Goal: Check status

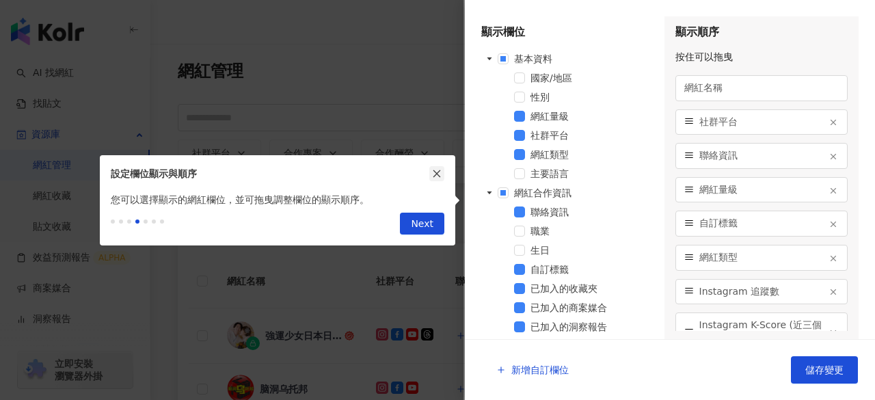
click at [434, 173] on icon "close" at bounding box center [437, 174] width 10 height 10
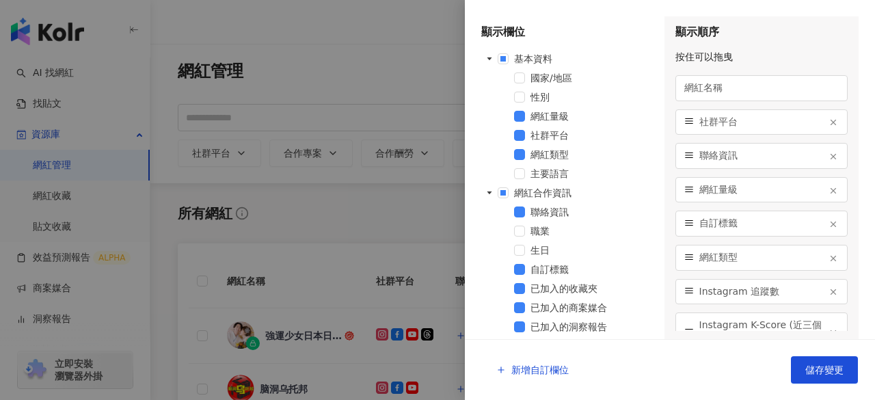
click at [369, 47] on div at bounding box center [437, 200] width 875 height 400
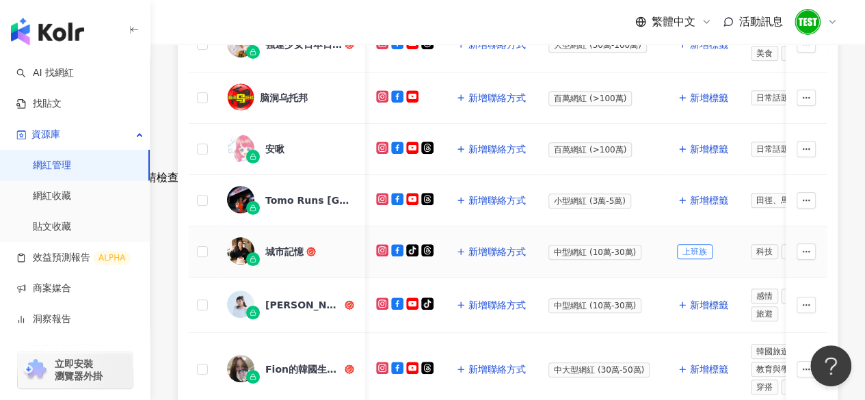
scroll to position [0, 5]
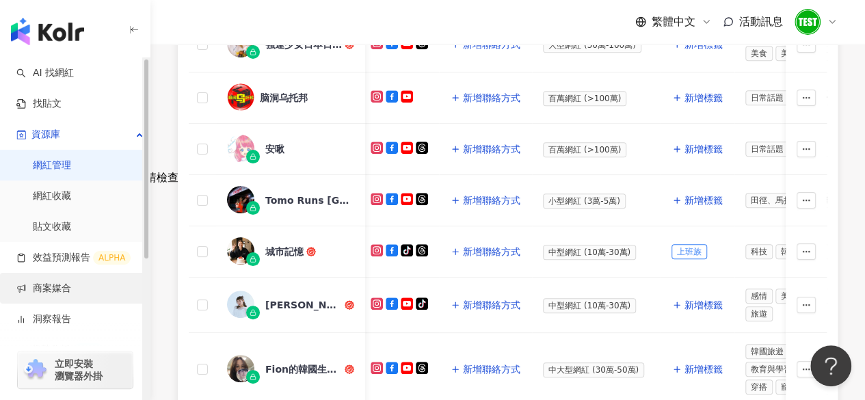
click at [48, 292] on link "商案媒合" at bounding box center [43, 289] width 55 height 14
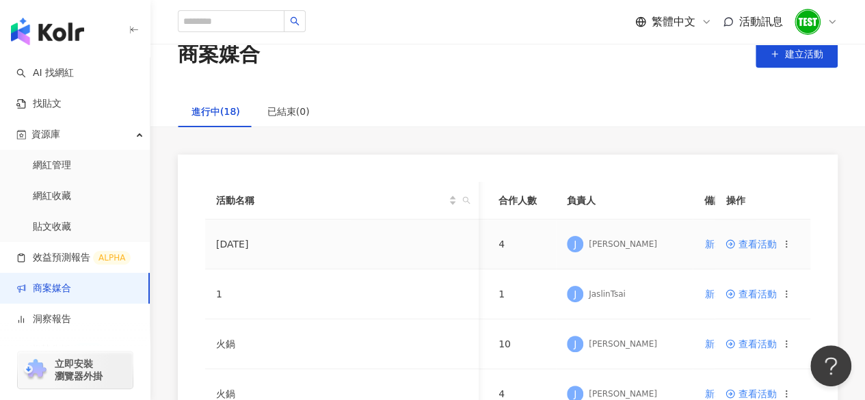
scroll to position [33, 0]
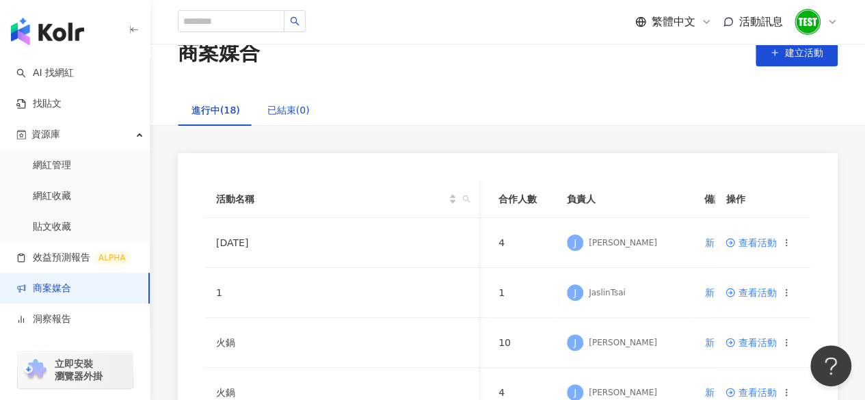
click at [291, 116] on div "已結束(0)" at bounding box center [288, 110] width 42 height 15
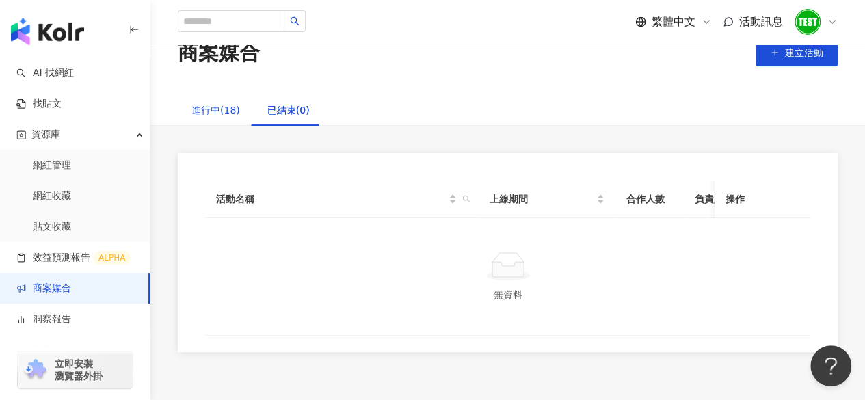
click at [226, 111] on div "進行中(18)" at bounding box center [216, 110] width 49 height 15
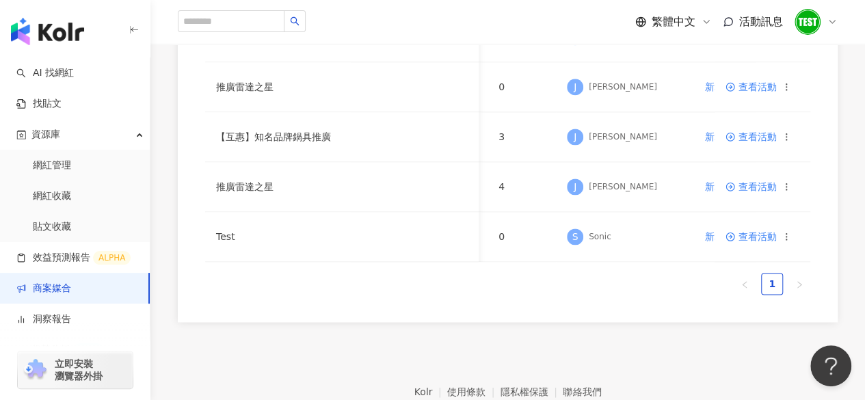
scroll to position [888, 0]
click at [735, 232] on icon at bounding box center [731, 237] width 10 height 10
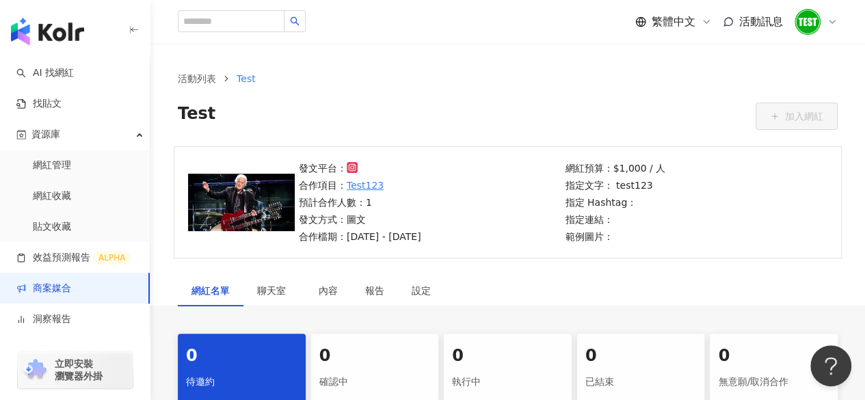
click at [439, 71] on ol "活動列表 Test" at bounding box center [508, 78] width 660 height 15
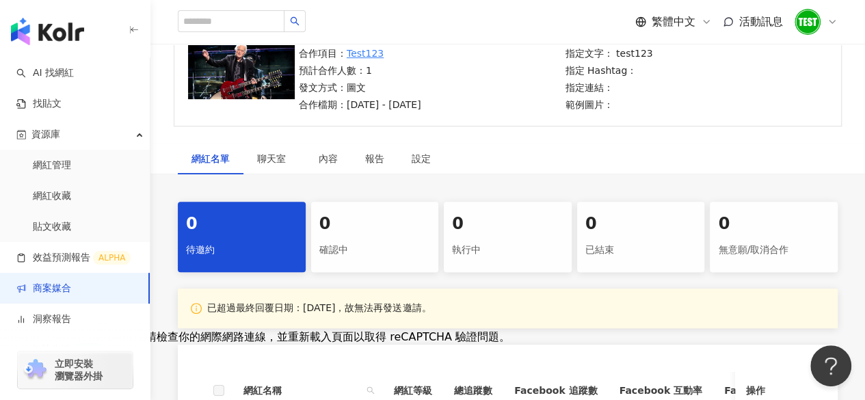
scroll to position [131, 0]
click at [518, 266] on div "0 執行中" at bounding box center [508, 237] width 128 height 70
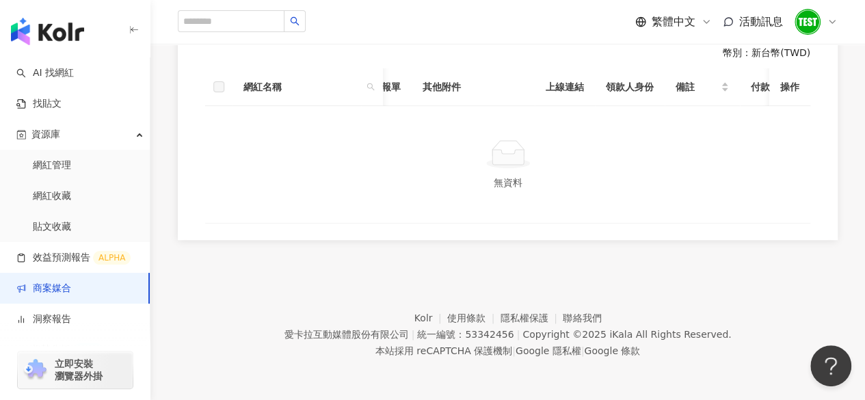
scroll to position [0, 475]
